Goal: Information Seeking & Learning: Learn about a topic

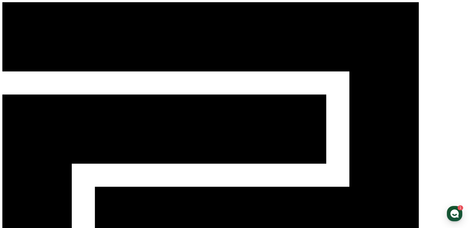
drag, startPoint x: 380, startPoint y: 96, endPoint x: 359, endPoint y: 95, distance: 21.1
paste input "****"
type input "*******"
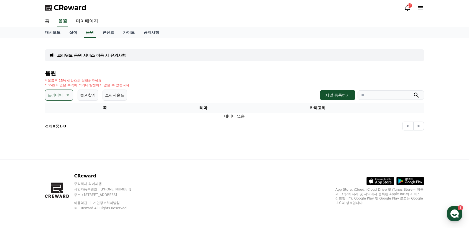
click at [416, 94] on icon "submit" at bounding box center [416, 95] width 7 height 7
click at [60, 91] on p "드라마틱" at bounding box center [55, 95] width 16 height 8
click at [59, 140] on button "긴장되는" at bounding box center [56, 141] width 20 height 12
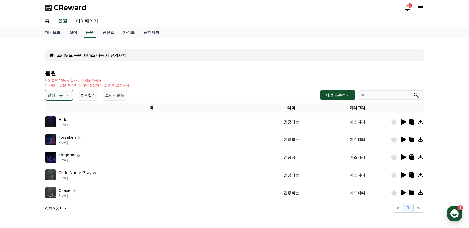
click at [68, 97] on icon at bounding box center [67, 95] width 7 height 7
click at [59, 139] on button "호기심" at bounding box center [54, 139] width 16 height 12
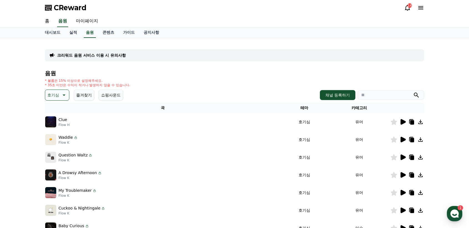
click at [63, 95] on icon at bounding box center [64, 95] width 3 height 1
click at [56, 159] on button "드라마틱" at bounding box center [56, 156] width 20 height 12
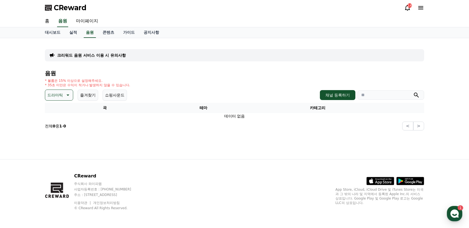
click at [70, 96] on icon at bounding box center [67, 95] width 7 height 7
click at [56, 143] on button "웅장한" at bounding box center [54, 142] width 16 height 12
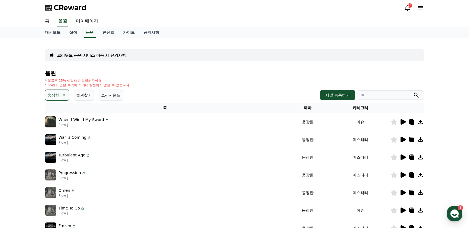
click at [403, 121] on icon at bounding box center [402, 122] width 5 height 6
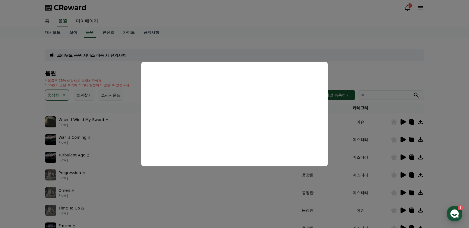
click at [437, 72] on button "close modal" at bounding box center [234, 114] width 469 height 228
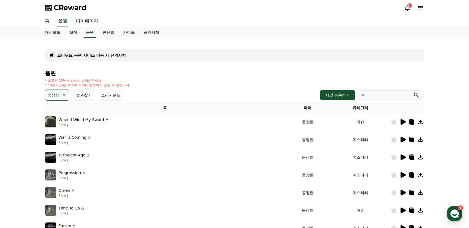
click at [402, 138] on icon at bounding box center [402, 140] width 5 height 6
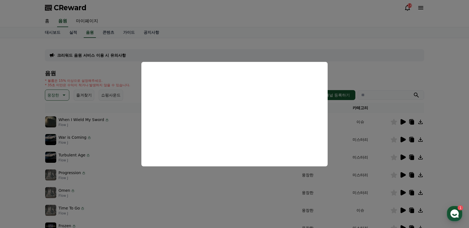
click at [444, 88] on button "close modal" at bounding box center [234, 114] width 469 height 228
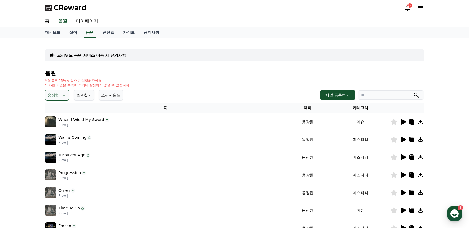
click at [402, 157] on icon at bounding box center [402, 158] width 5 height 6
